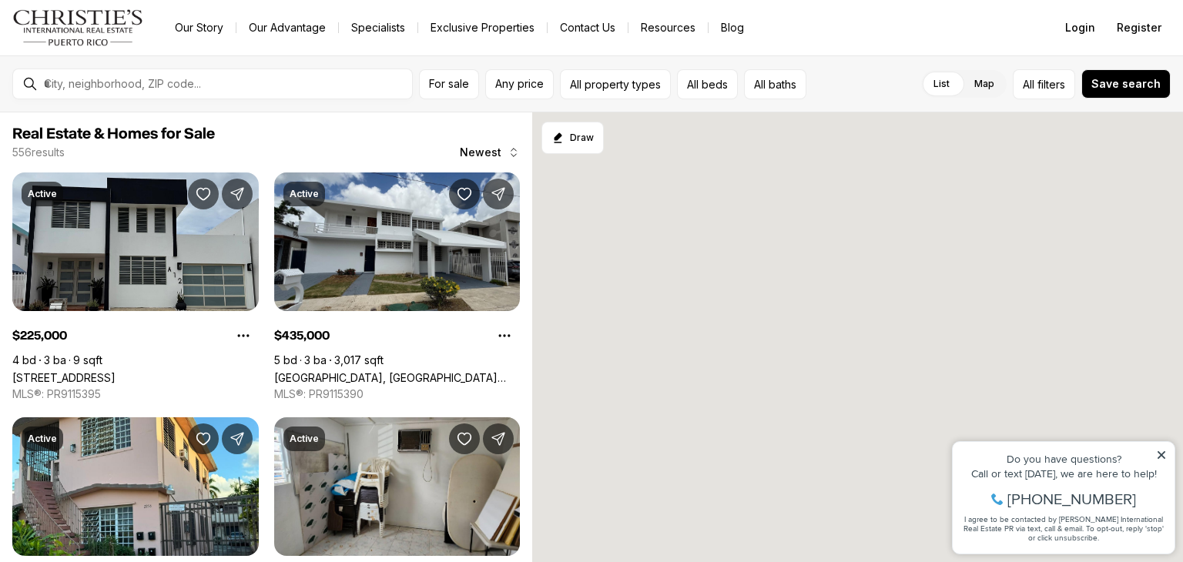
click at [1164, 450] on icon at bounding box center [1161, 455] width 11 height 11
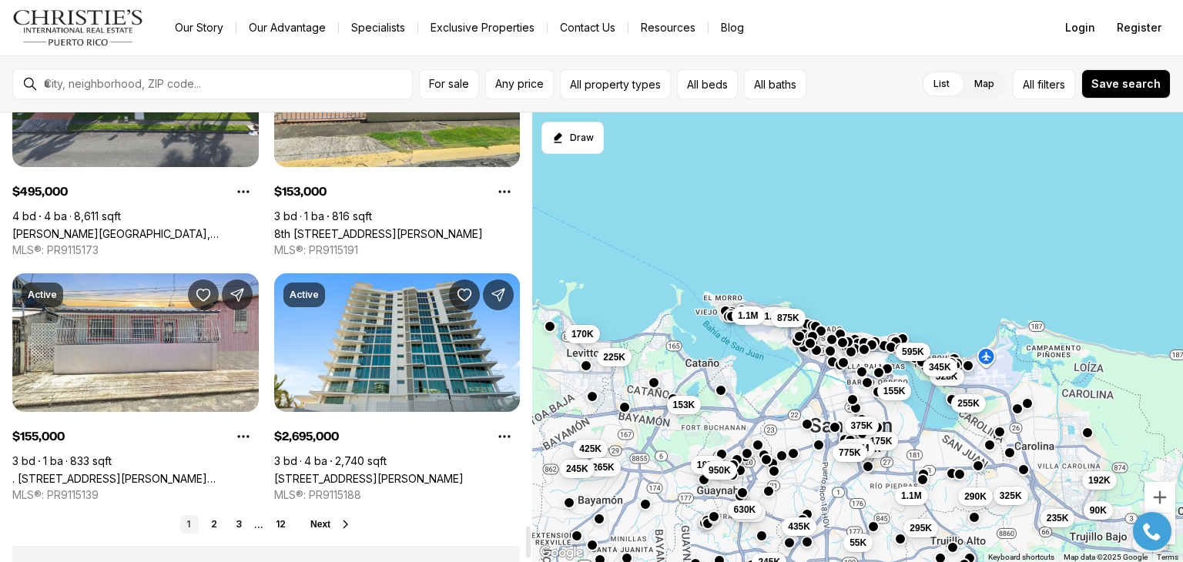
scroll to position [5384, 0]
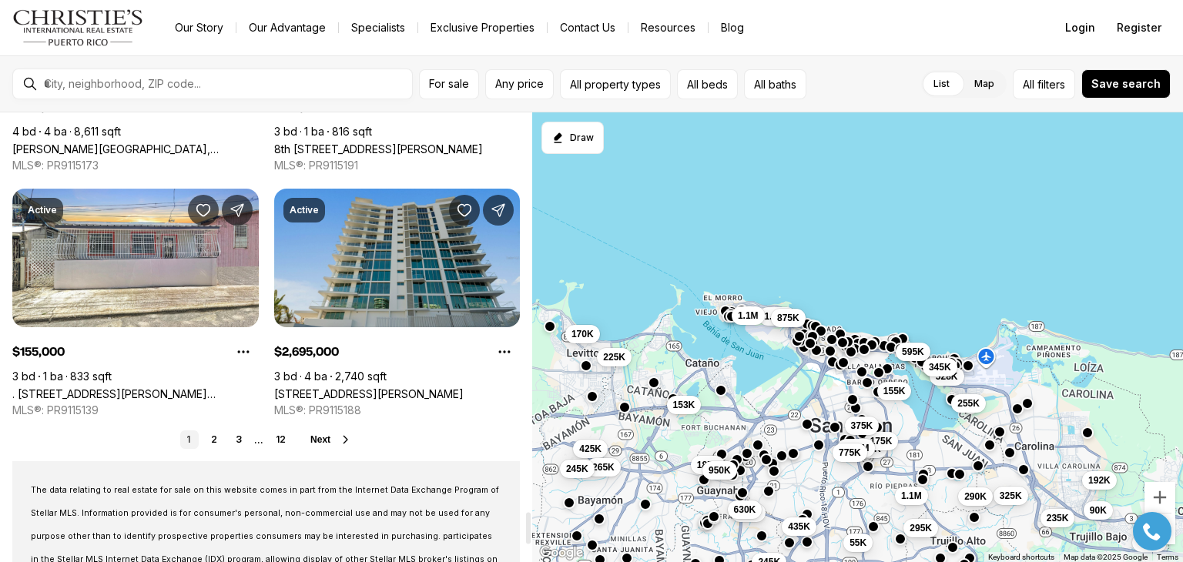
scroll to position [5706, 0]
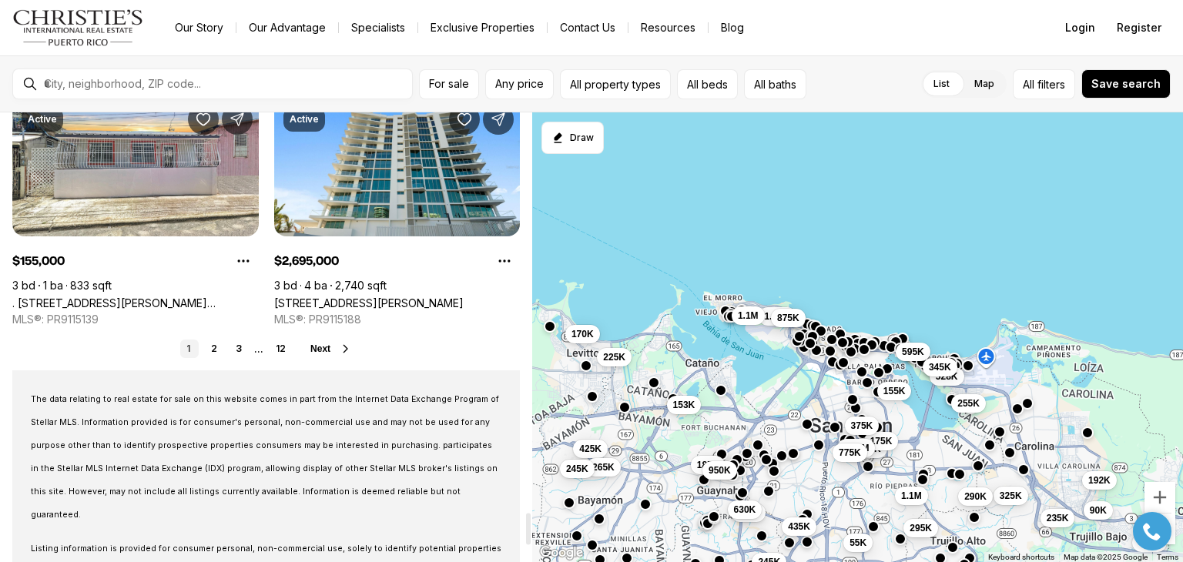
click at [310, 352] on span "Next" at bounding box center [320, 348] width 20 height 11
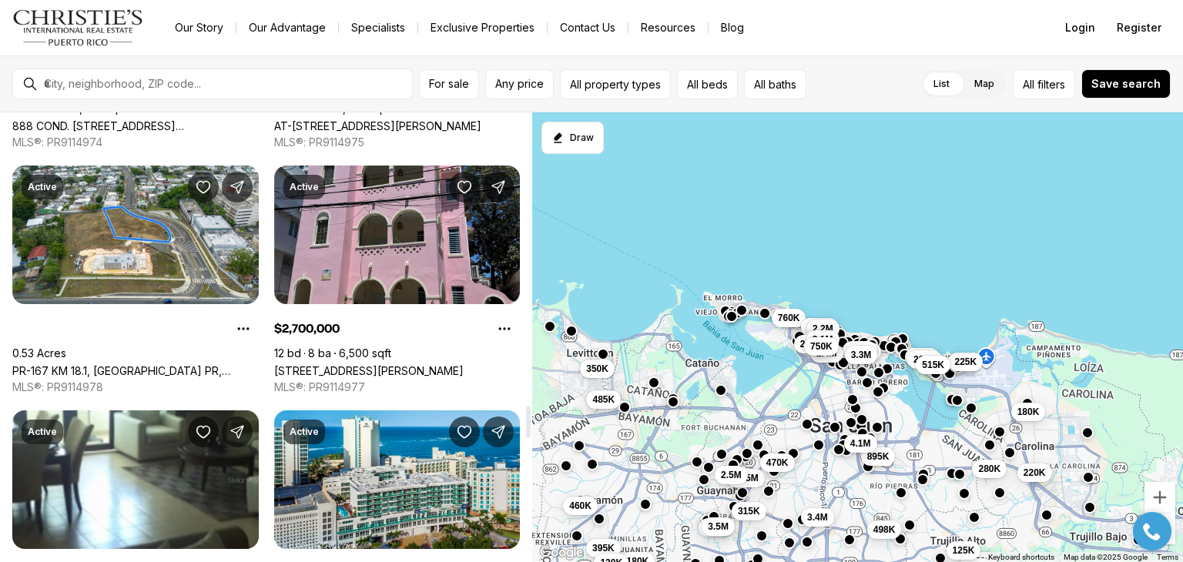
scroll to position [4181, 0]
